Goal: Book appointment/travel/reservation

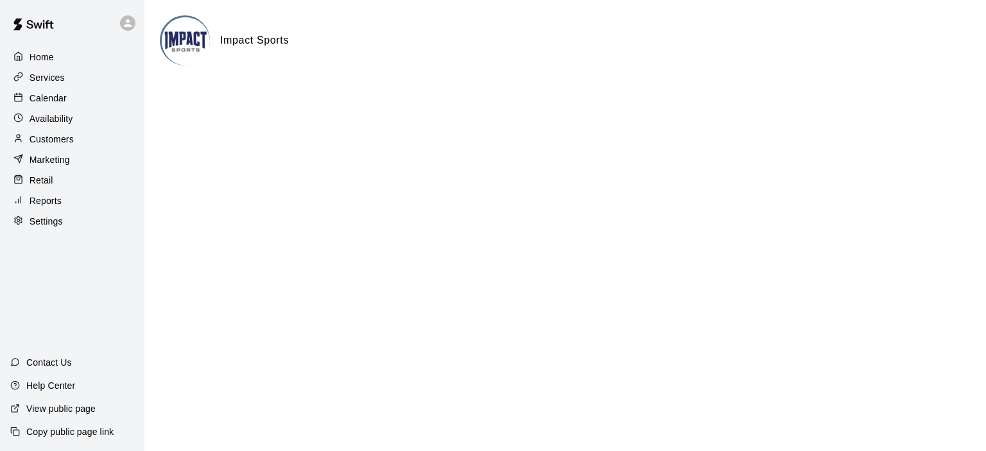
click at [51, 100] on p "Calendar" at bounding box center [48, 98] width 37 height 13
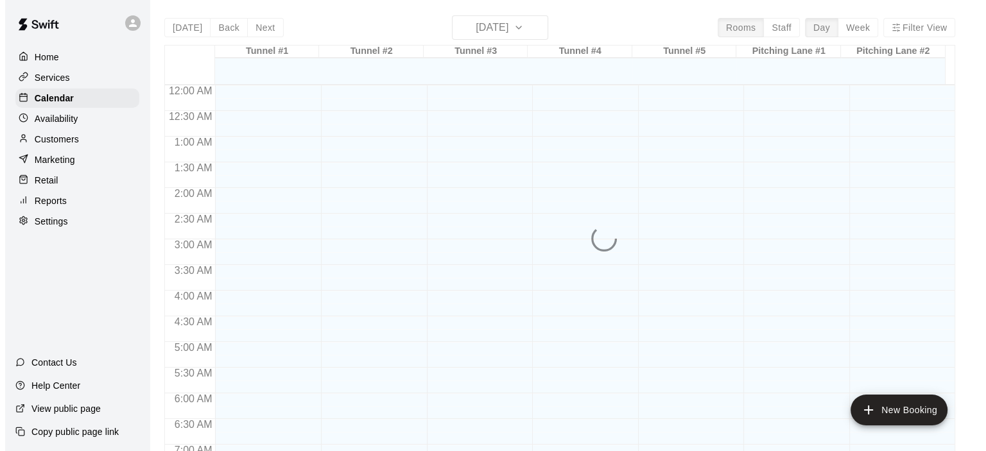
scroll to position [812, 0]
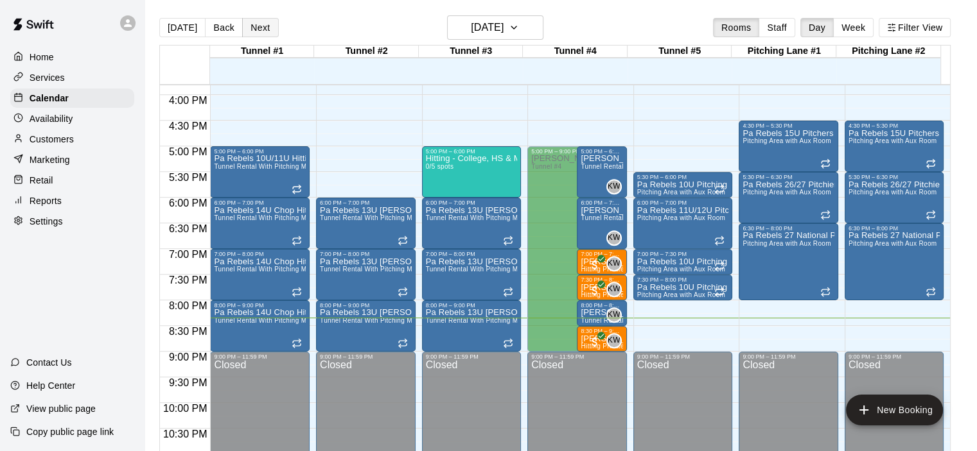
click at [259, 33] on button "Next" at bounding box center [260, 27] width 36 height 19
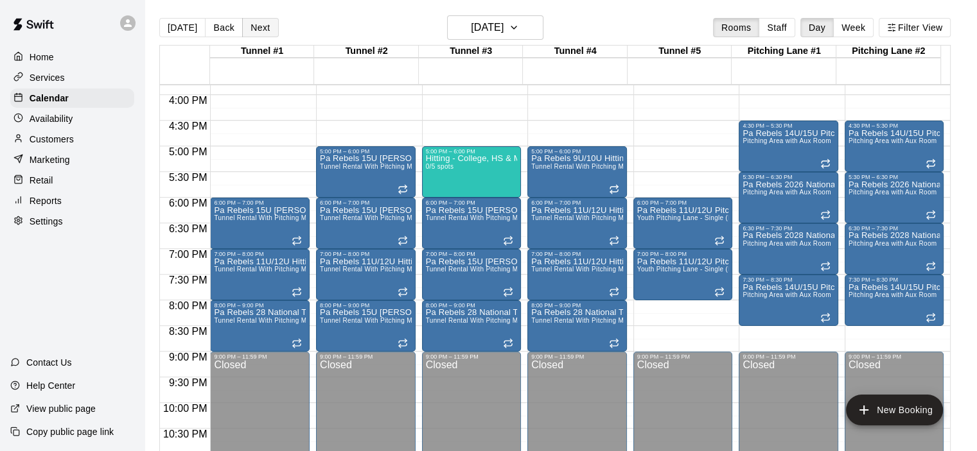
click at [255, 21] on button "Next" at bounding box center [260, 27] width 36 height 19
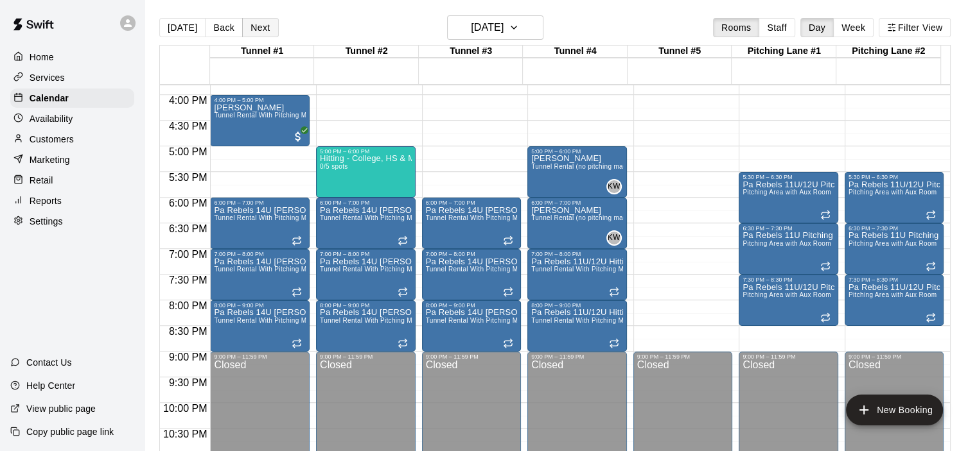
click at [261, 30] on button "Next" at bounding box center [260, 27] width 36 height 19
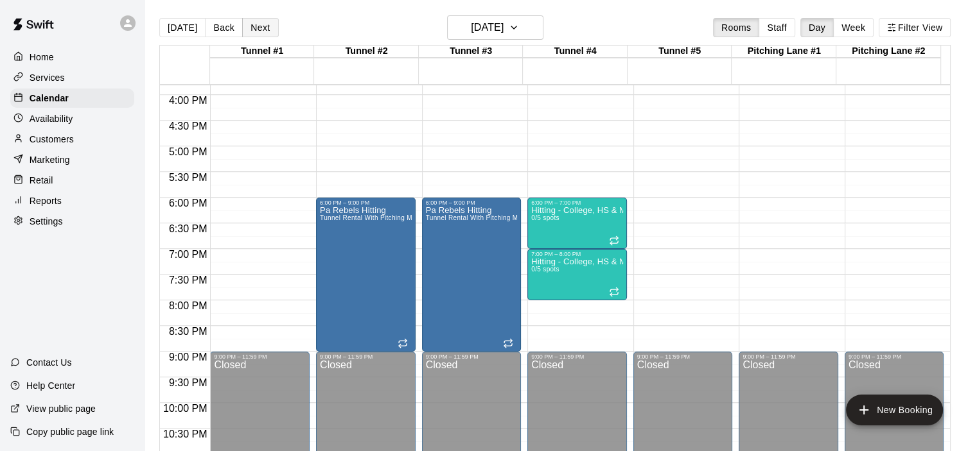
click at [262, 30] on button "Next" at bounding box center [260, 27] width 36 height 19
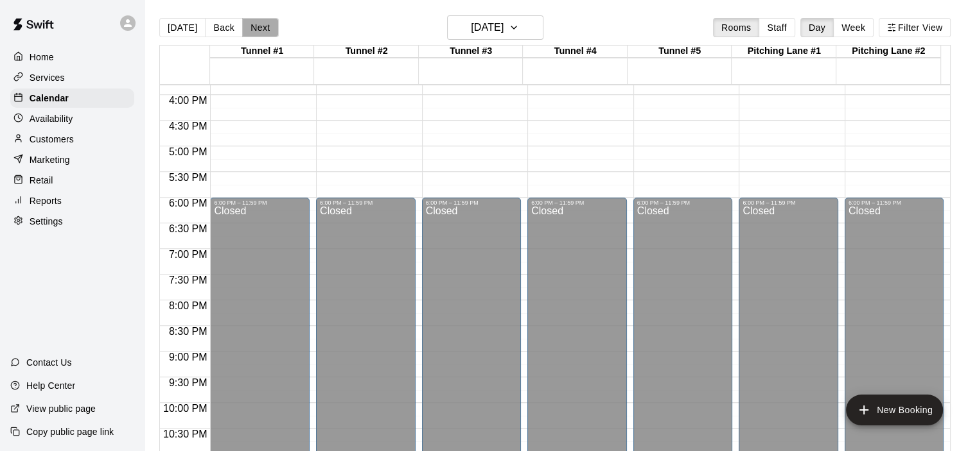
click at [262, 30] on button "Next" at bounding box center [260, 27] width 36 height 19
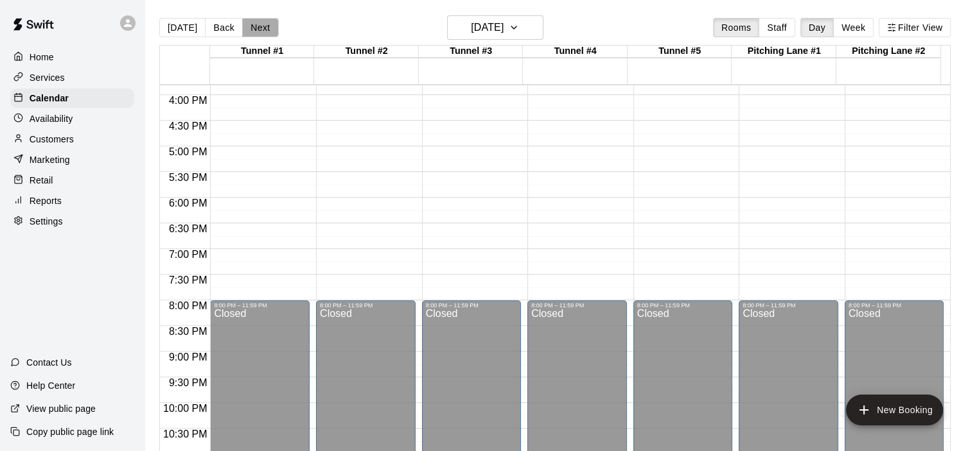
click at [262, 30] on button "Next" at bounding box center [260, 27] width 36 height 19
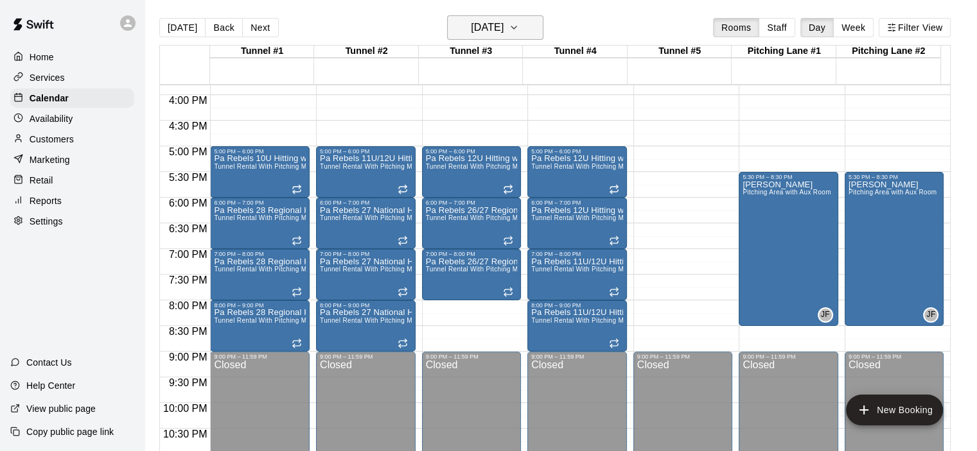
click at [543, 32] on button "[DATE]" at bounding box center [495, 27] width 96 height 24
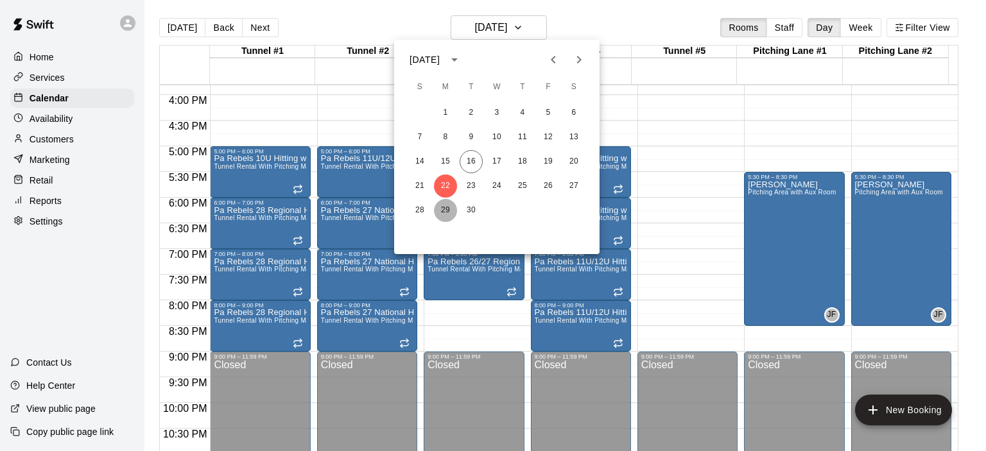
click at [444, 212] on button "29" at bounding box center [445, 210] width 23 height 23
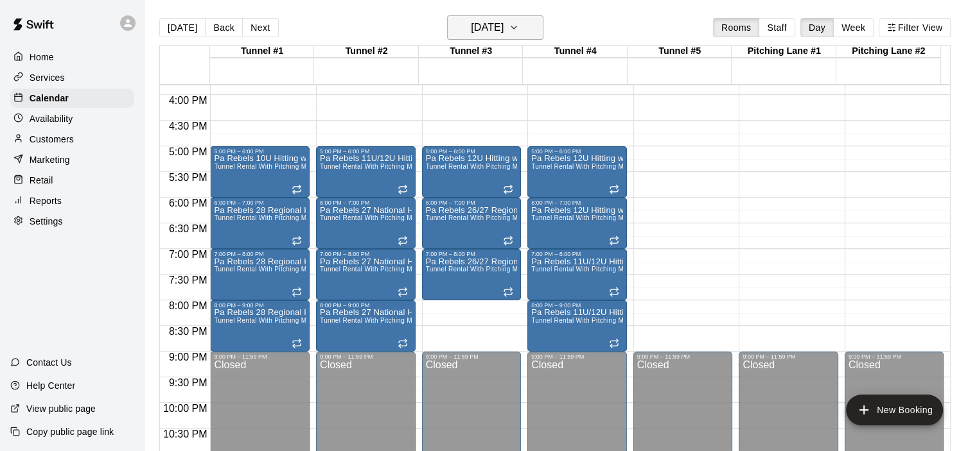
click at [519, 25] on icon "button" at bounding box center [514, 27] width 10 height 15
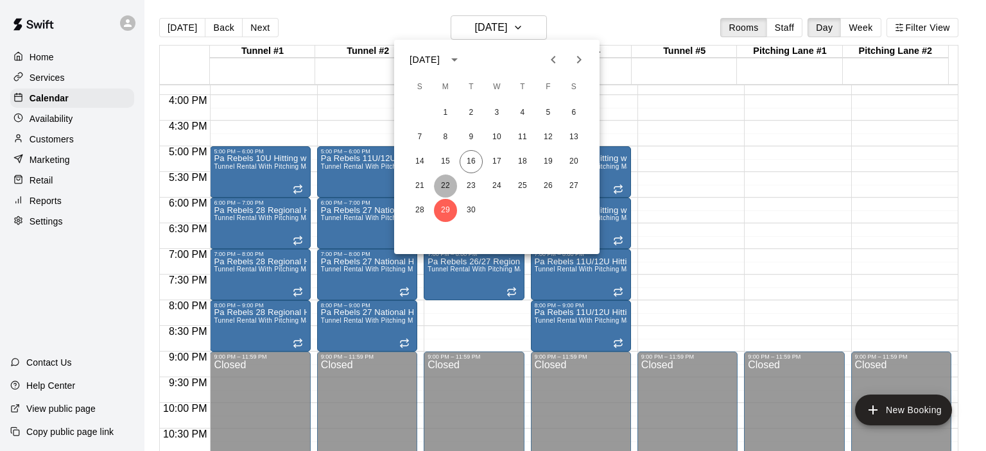
click at [444, 182] on button "22" at bounding box center [445, 186] width 23 height 23
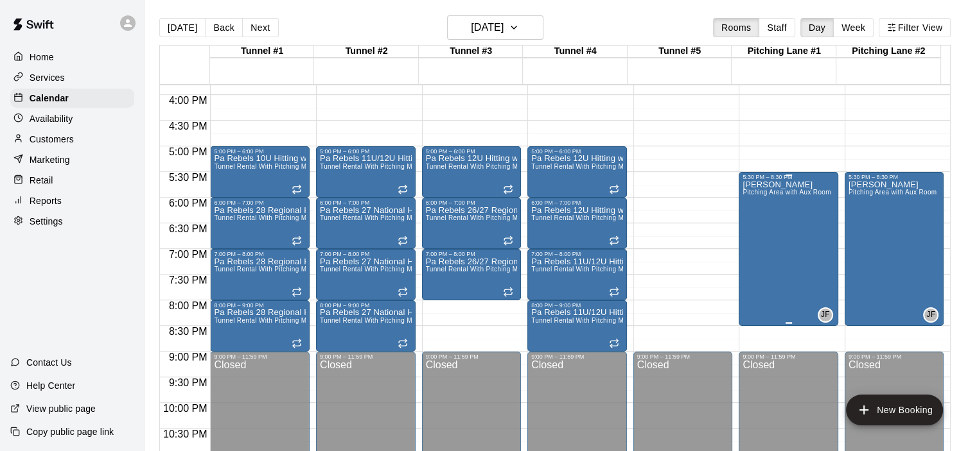
click at [789, 206] on div "[PERSON_NAME] Pitching Area with Aux Room" at bounding box center [786, 405] width 88 height 451
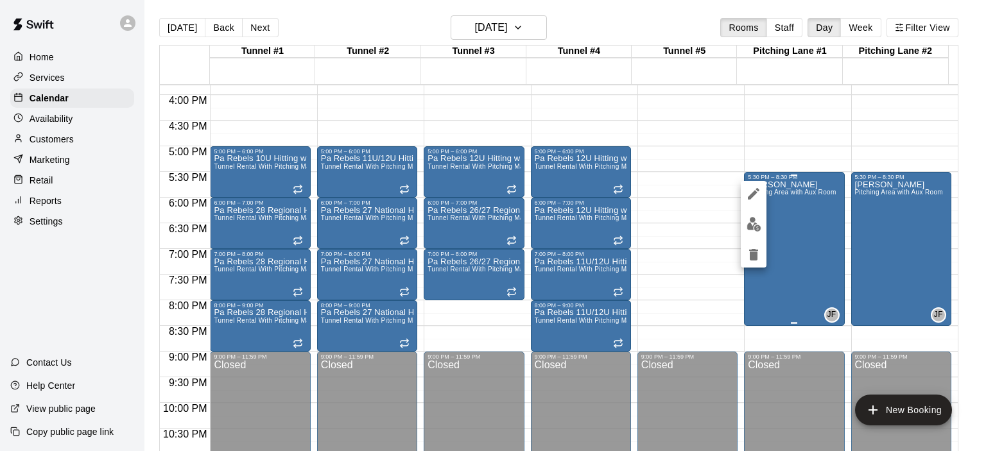
click at [789, 206] on div at bounding box center [493, 225] width 986 height 451
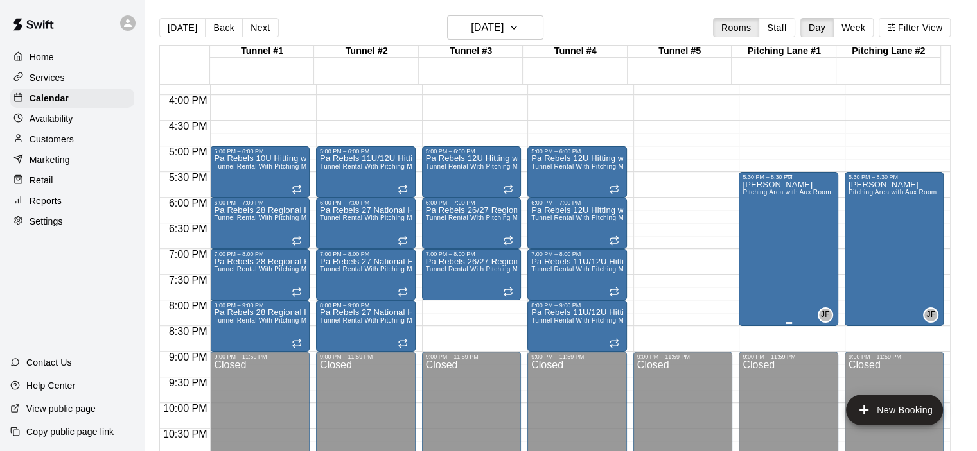
click at [781, 226] on div "[PERSON_NAME] Pitching Area with Aux Room" at bounding box center [786, 405] width 88 height 451
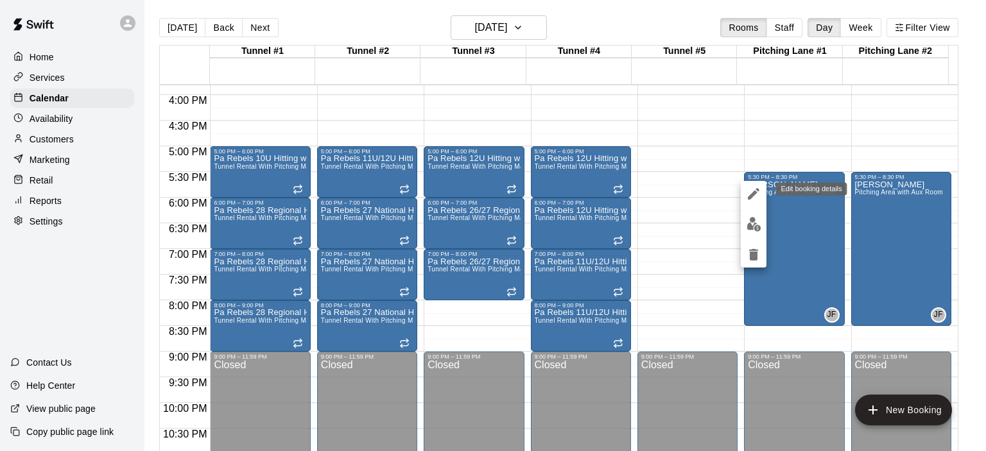
click at [750, 188] on icon "edit" at bounding box center [753, 193] width 15 height 15
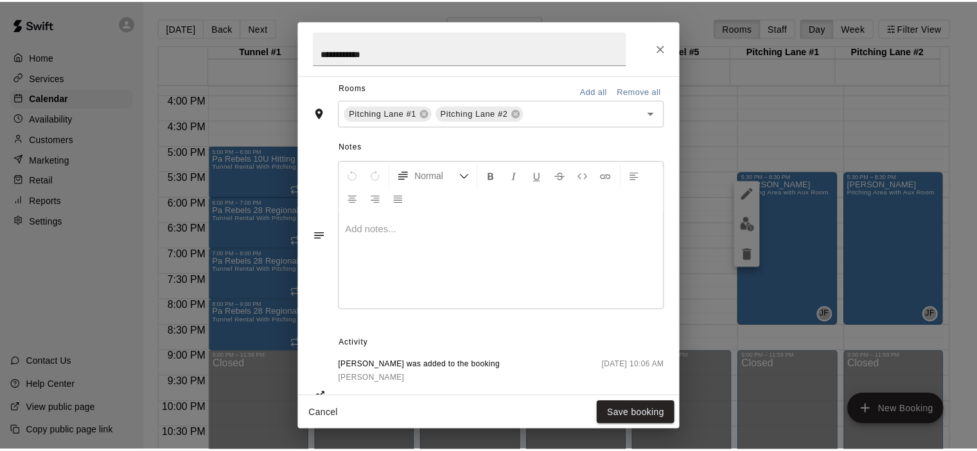
scroll to position [365, 0]
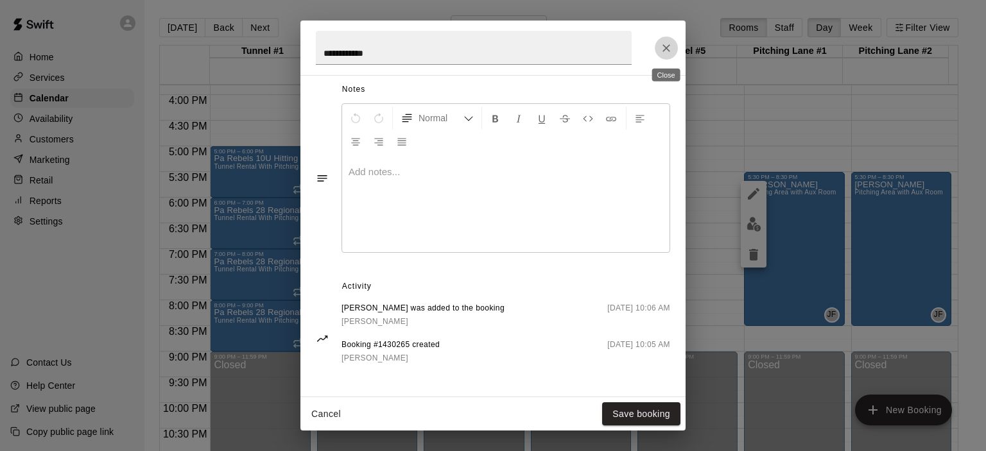
click at [668, 48] on icon "Close" at bounding box center [667, 48] width 8 height 8
